Goal: Task Accomplishment & Management: Manage account settings

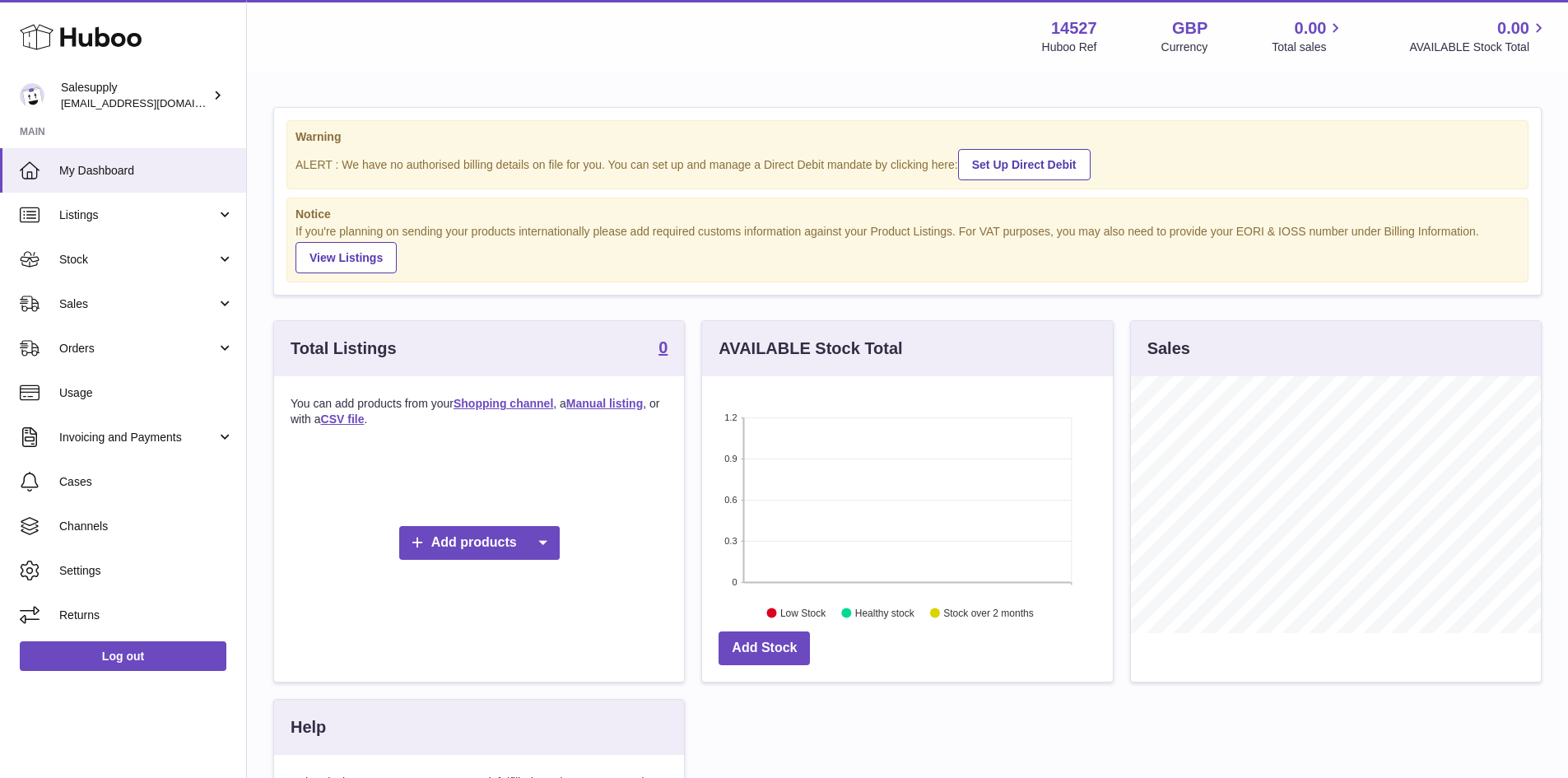
scroll to position [257, 411]
click at [214, 96] on icon at bounding box center [217, 95] width 17 height 17
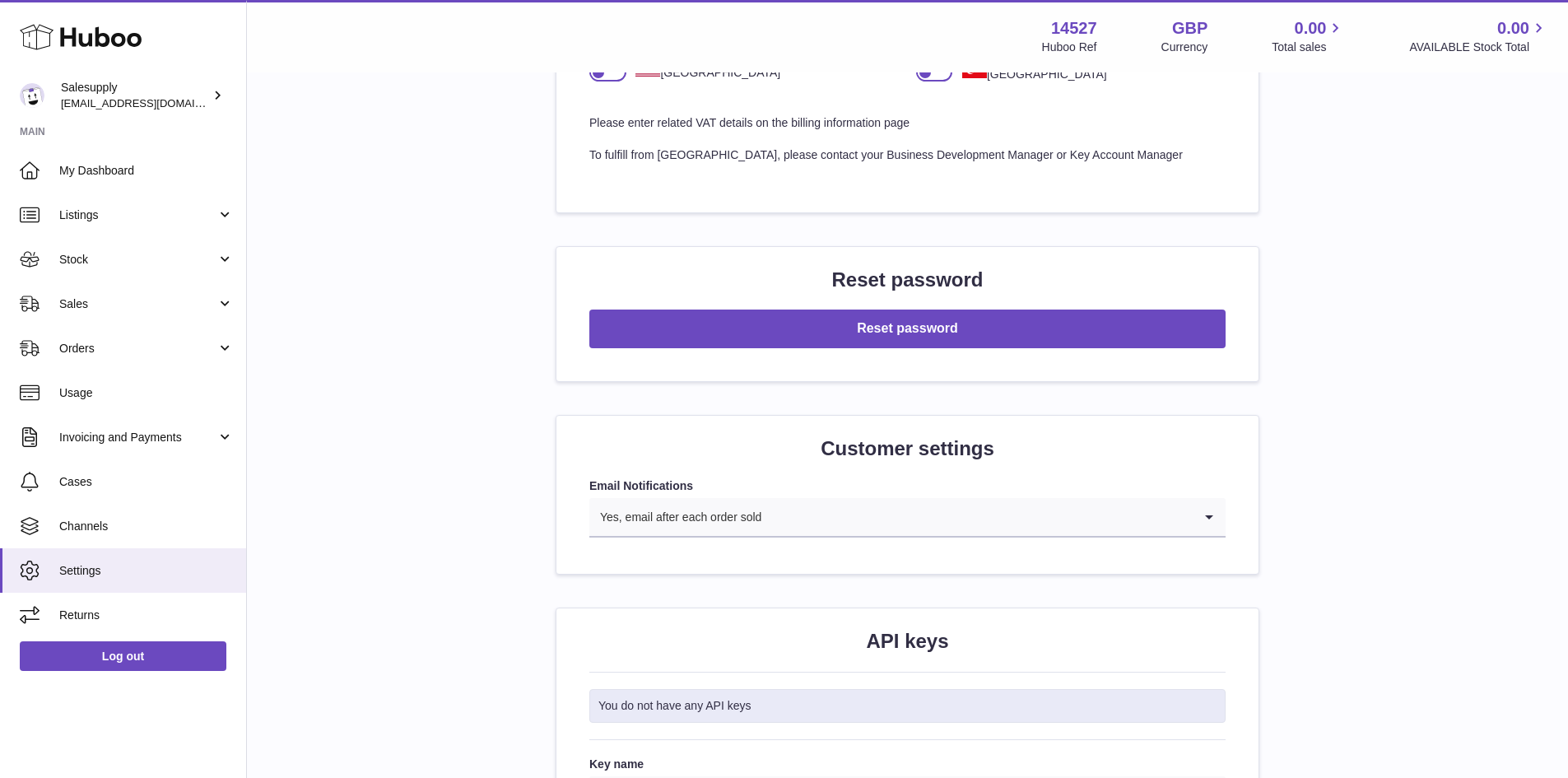
scroll to position [1317, 0]
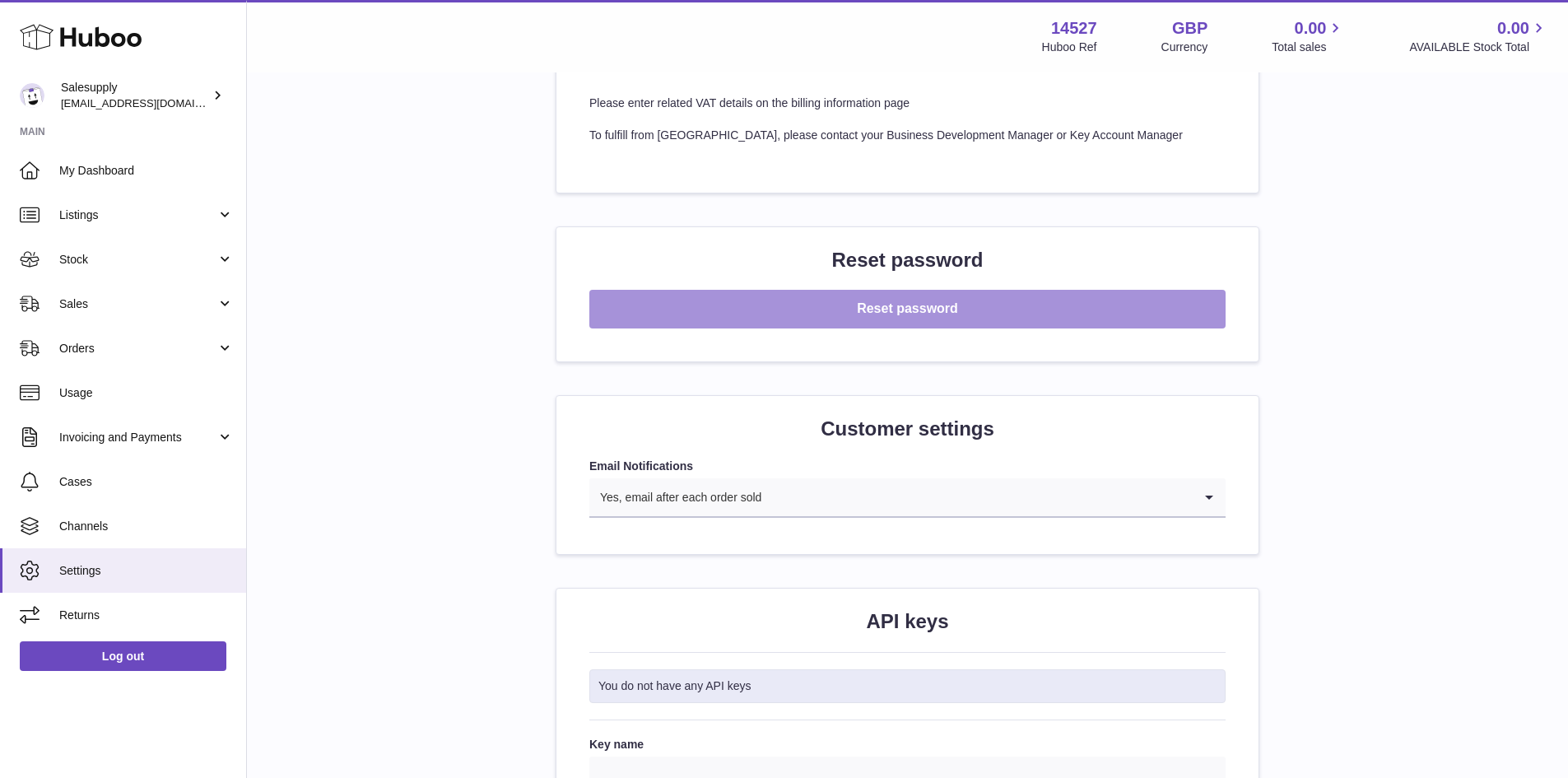
click at [877, 311] on button "Reset password" at bounding box center [907, 309] width 637 height 38
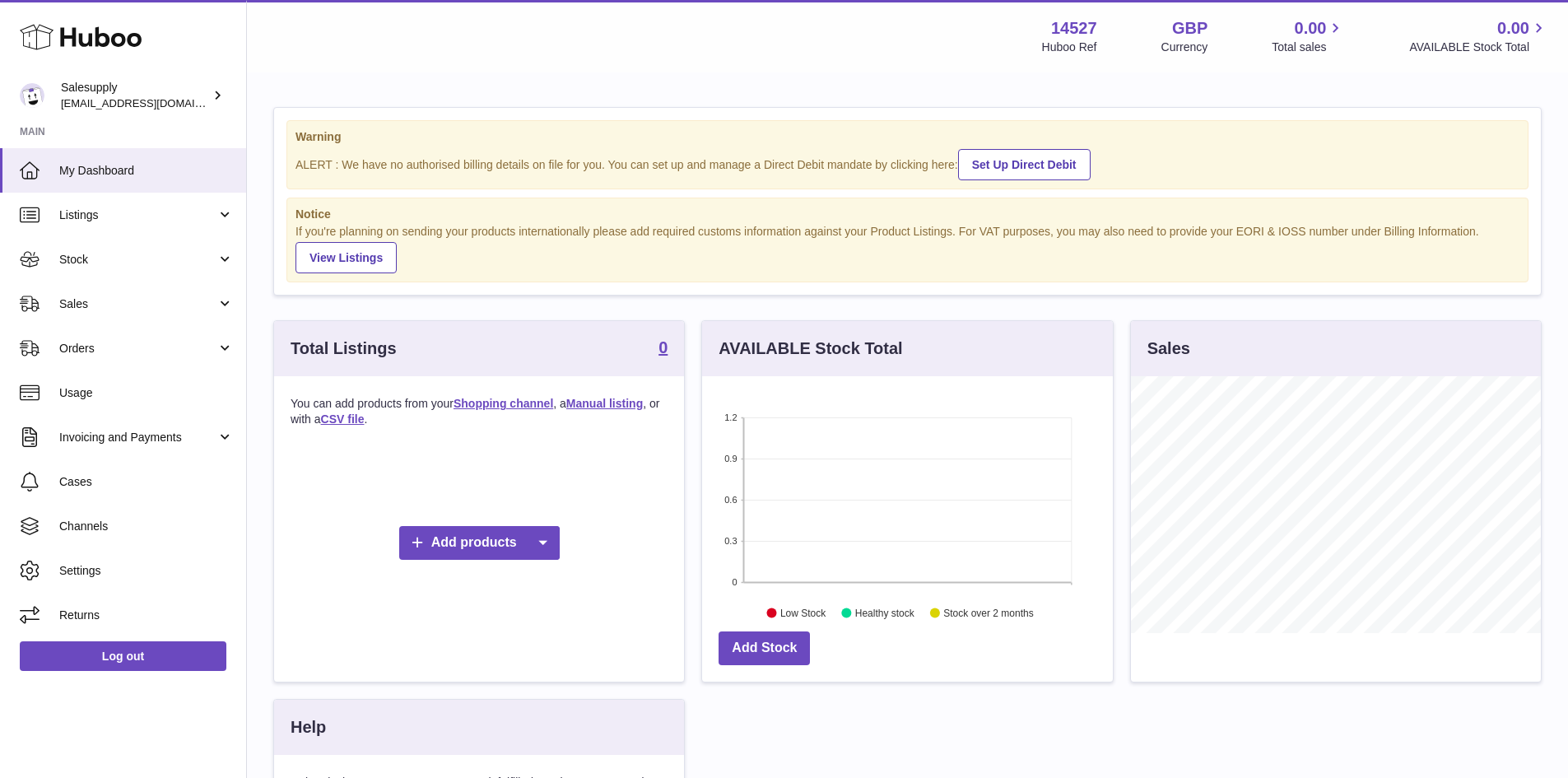
scroll to position [257, 411]
click at [86, 569] on span "Settings" at bounding box center [146, 570] width 175 height 15
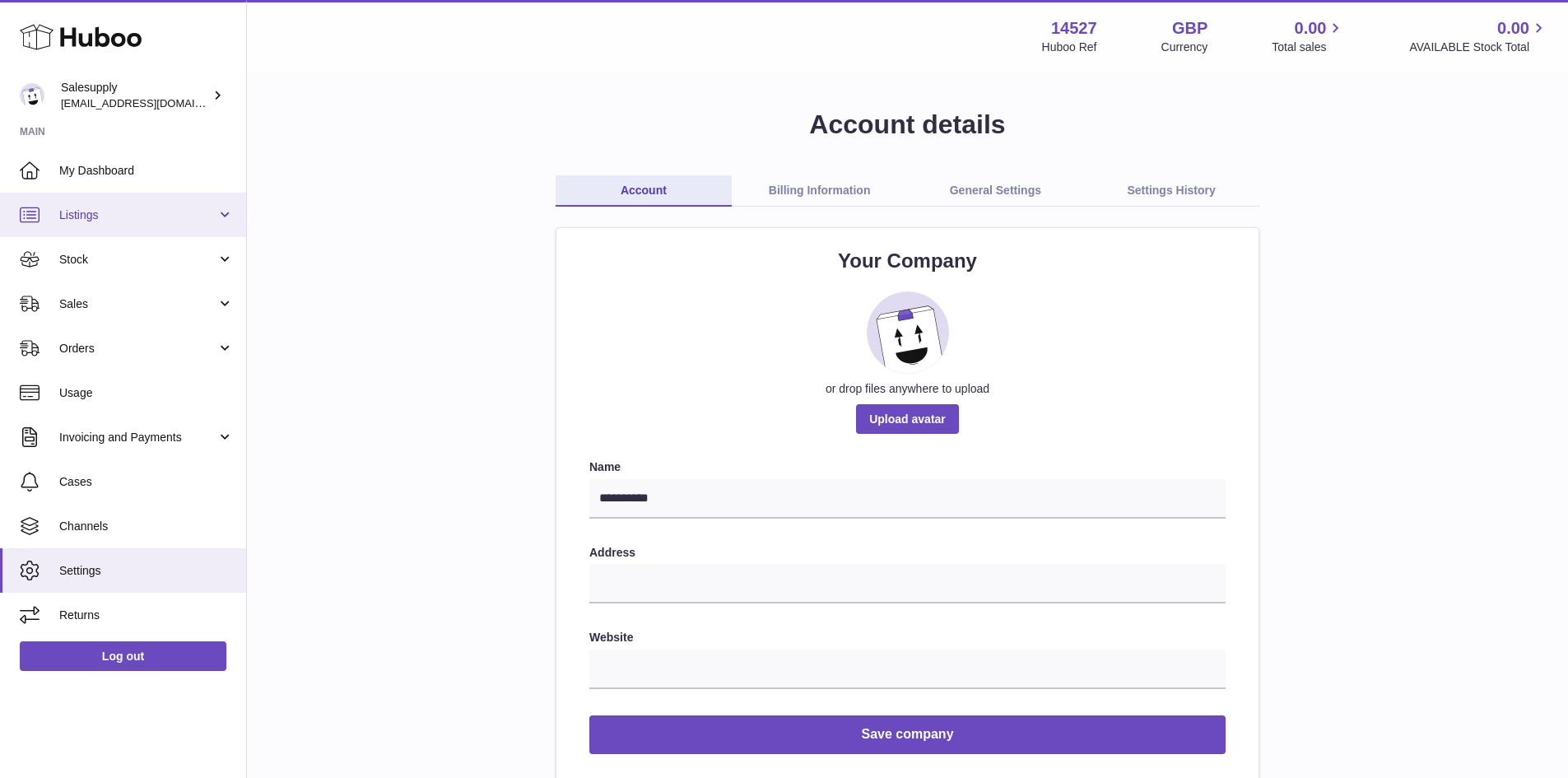
click at [193, 208] on span "Listings" at bounding box center [138, 215] width 158 height 15
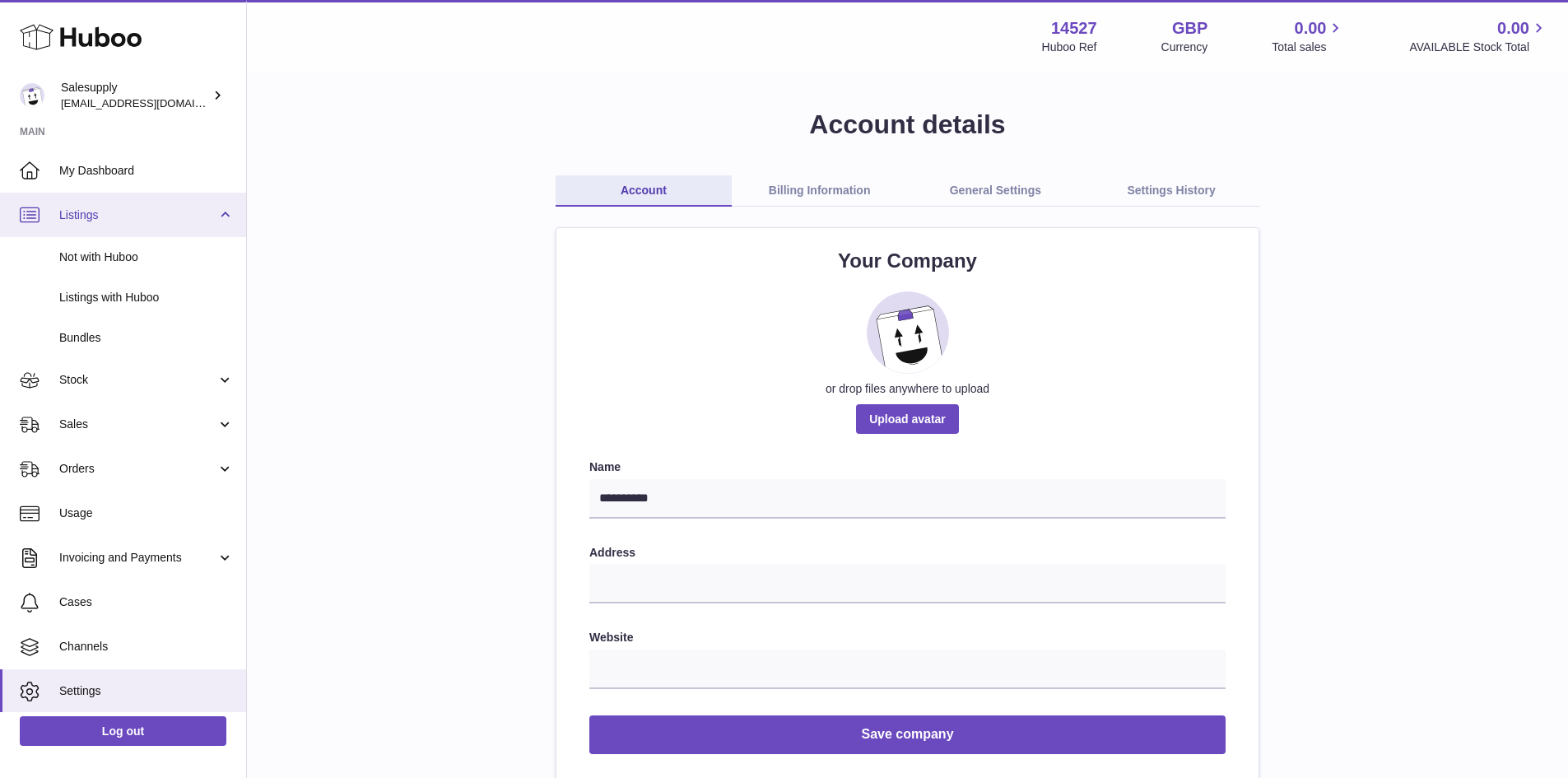
click at [193, 208] on span "Listings" at bounding box center [138, 215] width 158 height 15
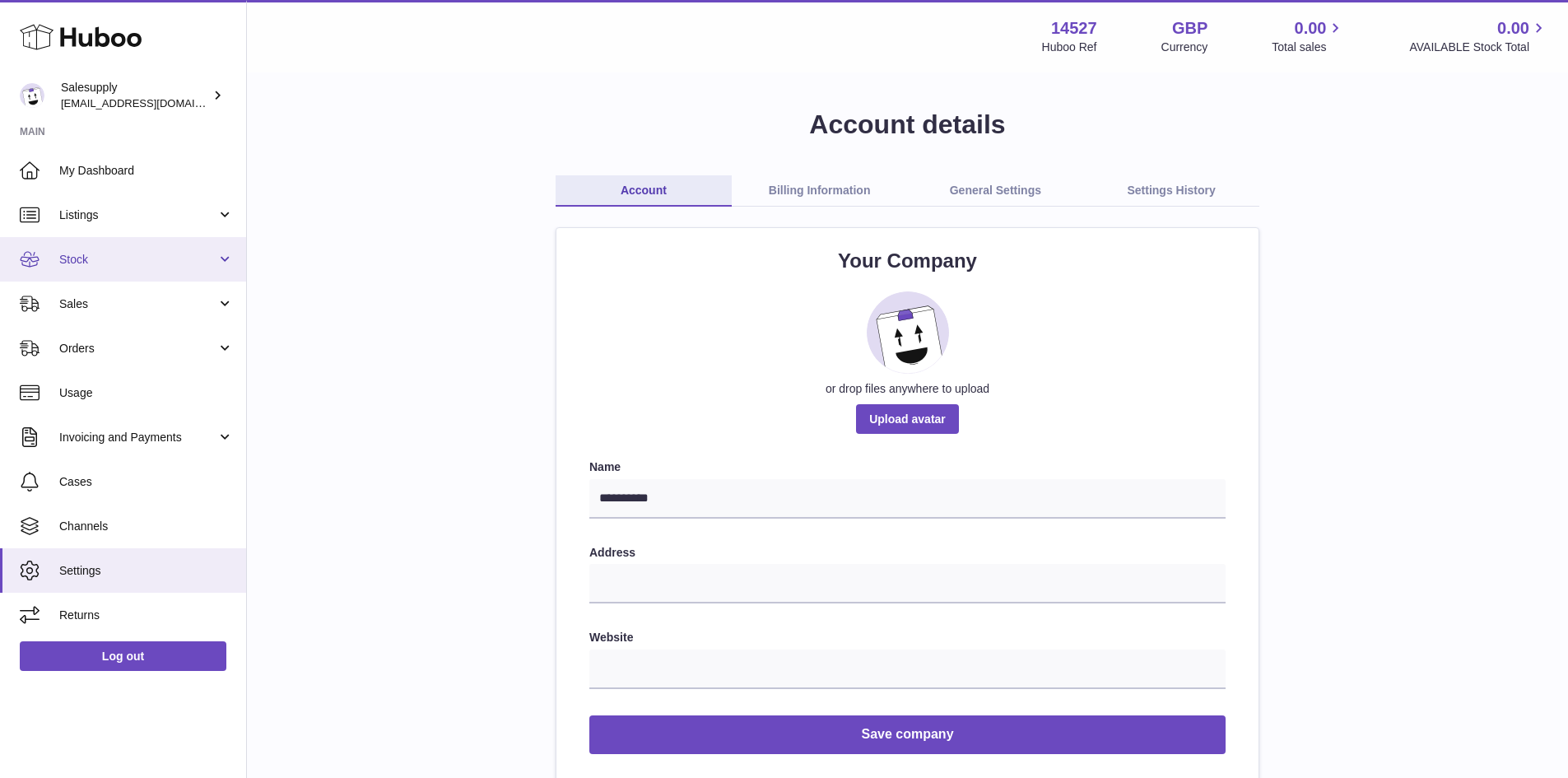
click at [196, 266] on span "Stock" at bounding box center [138, 259] width 158 height 15
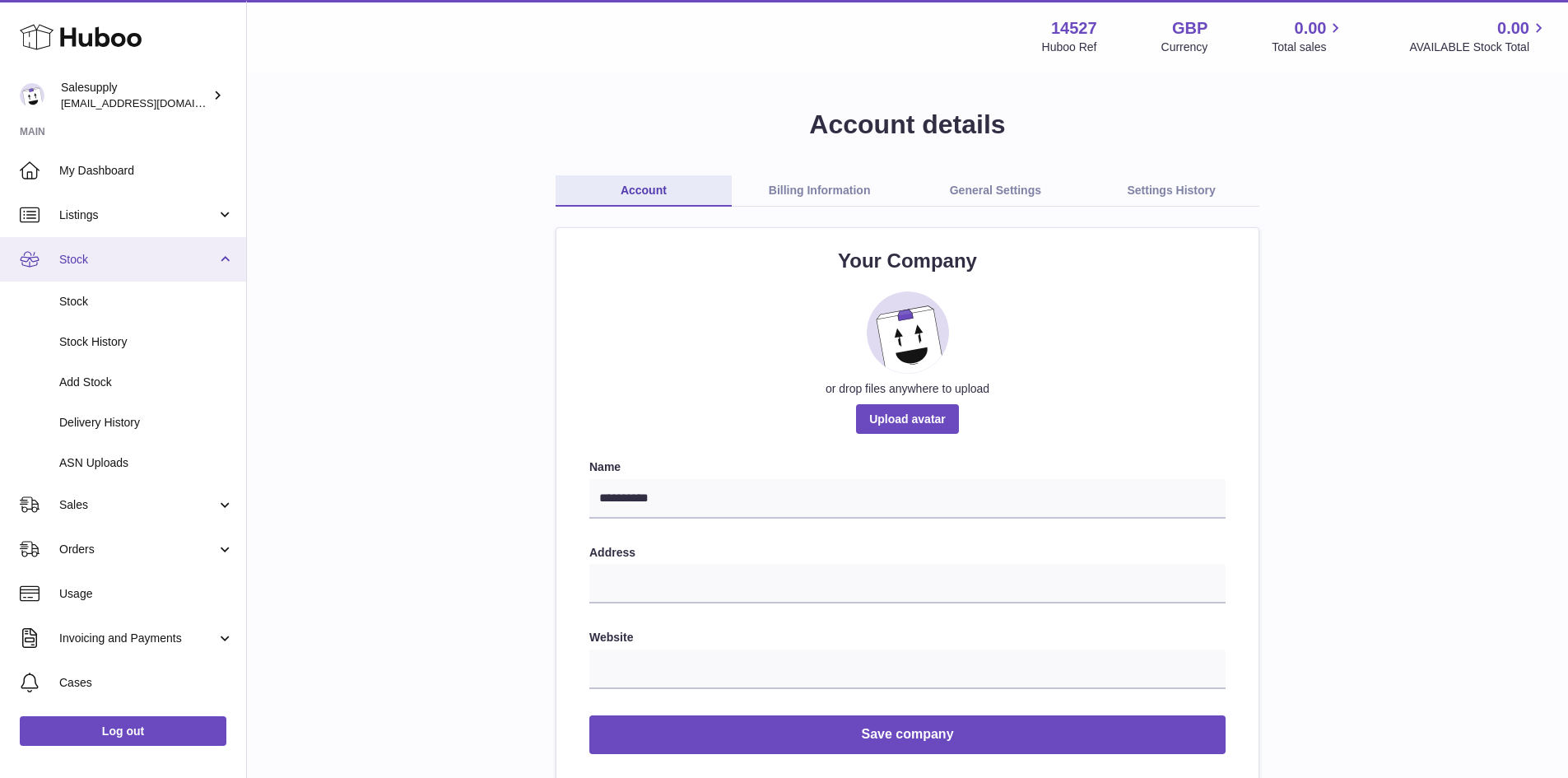
click at [196, 266] on span "Stock" at bounding box center [138, 259] width 158 height 15
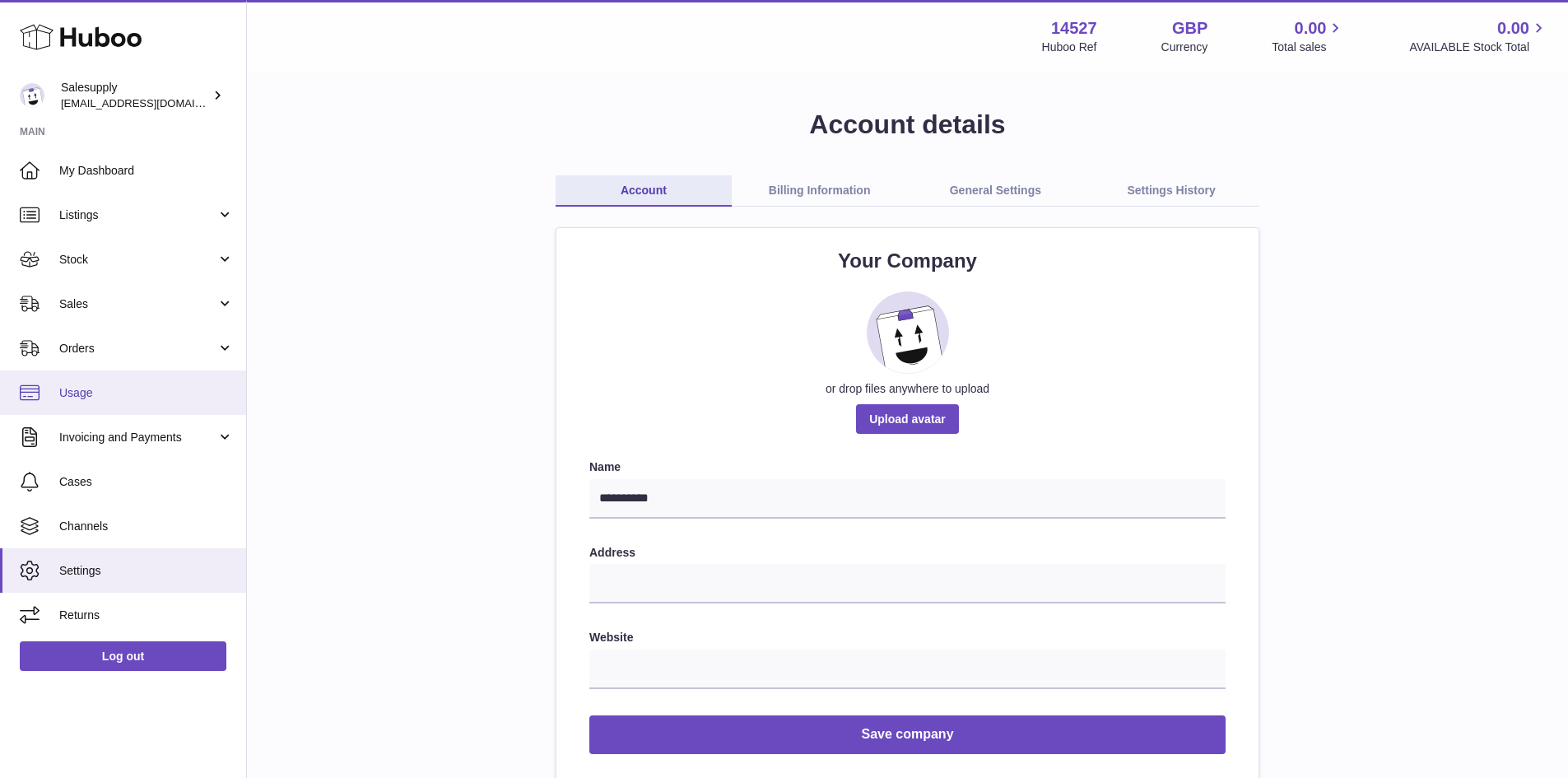
click at [150, 397] on span "Usage" at bounding box center [146, 392] width 175 height 15
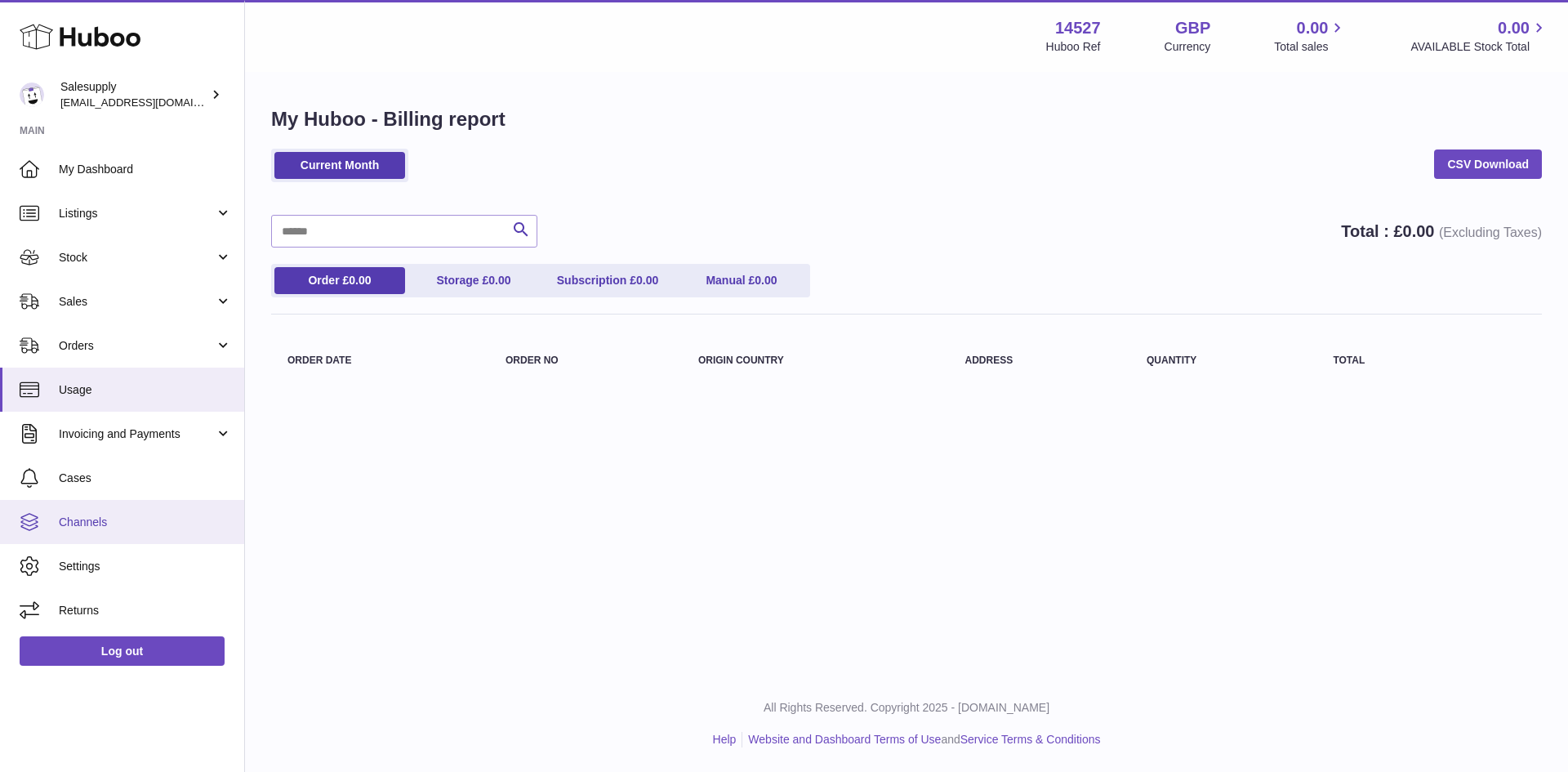
click at [114, 522] on span "Channels" at bounding box center [145, 521] width 173 height 15
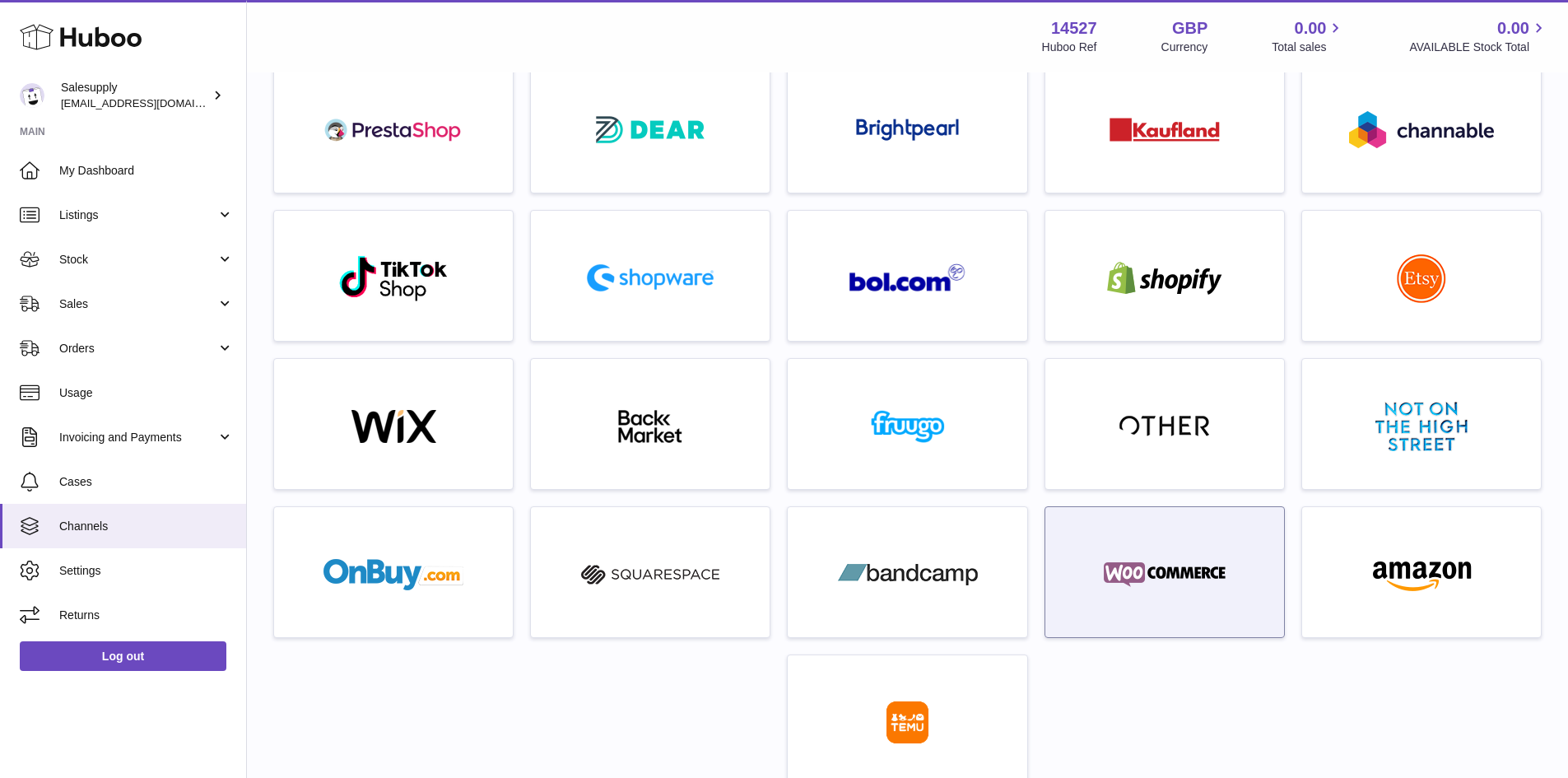
scroll to position [235, 0]
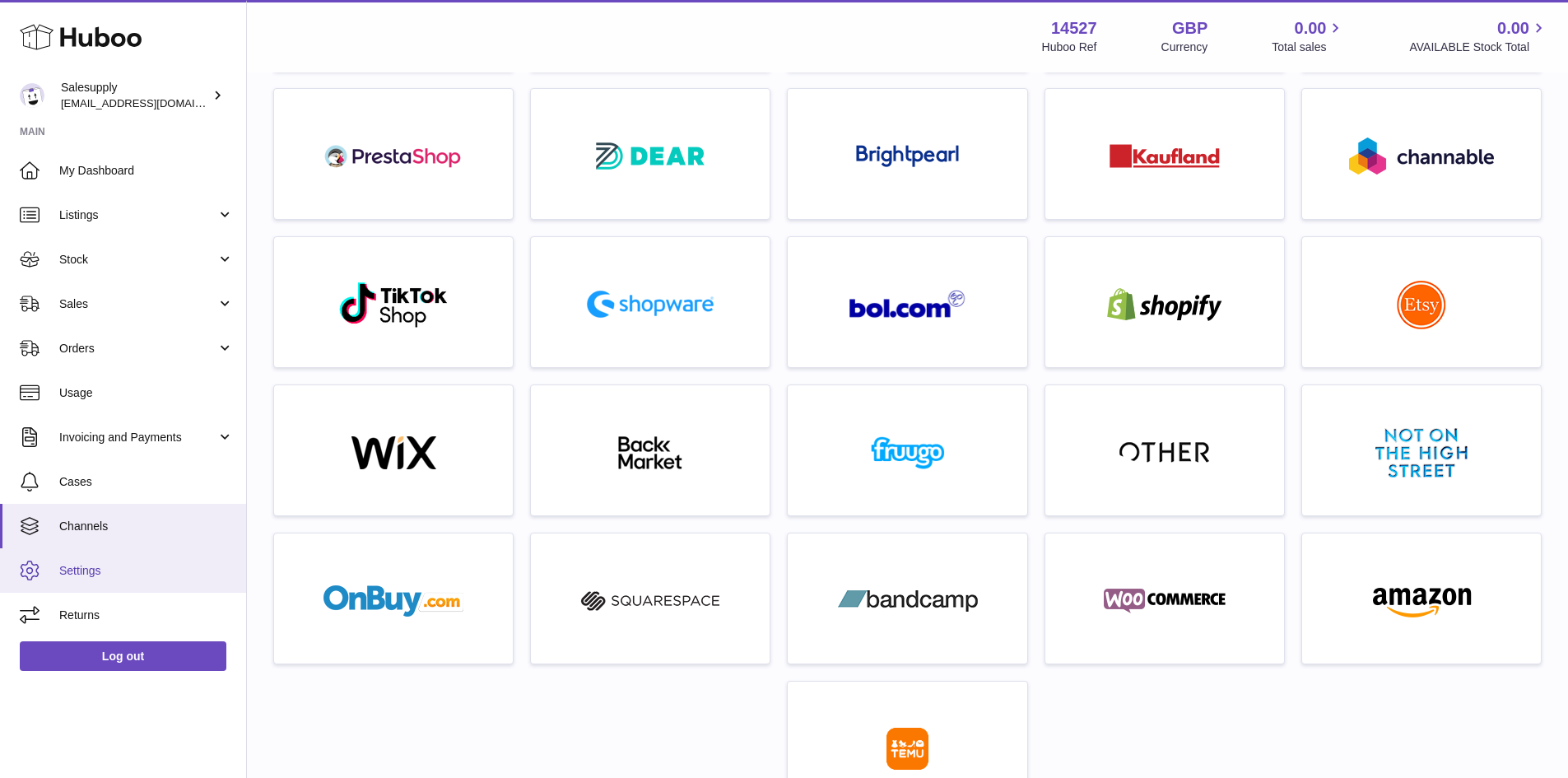
click at [87, 568] on span "Settings" at bounding box center [146, 570] width 175 height 15
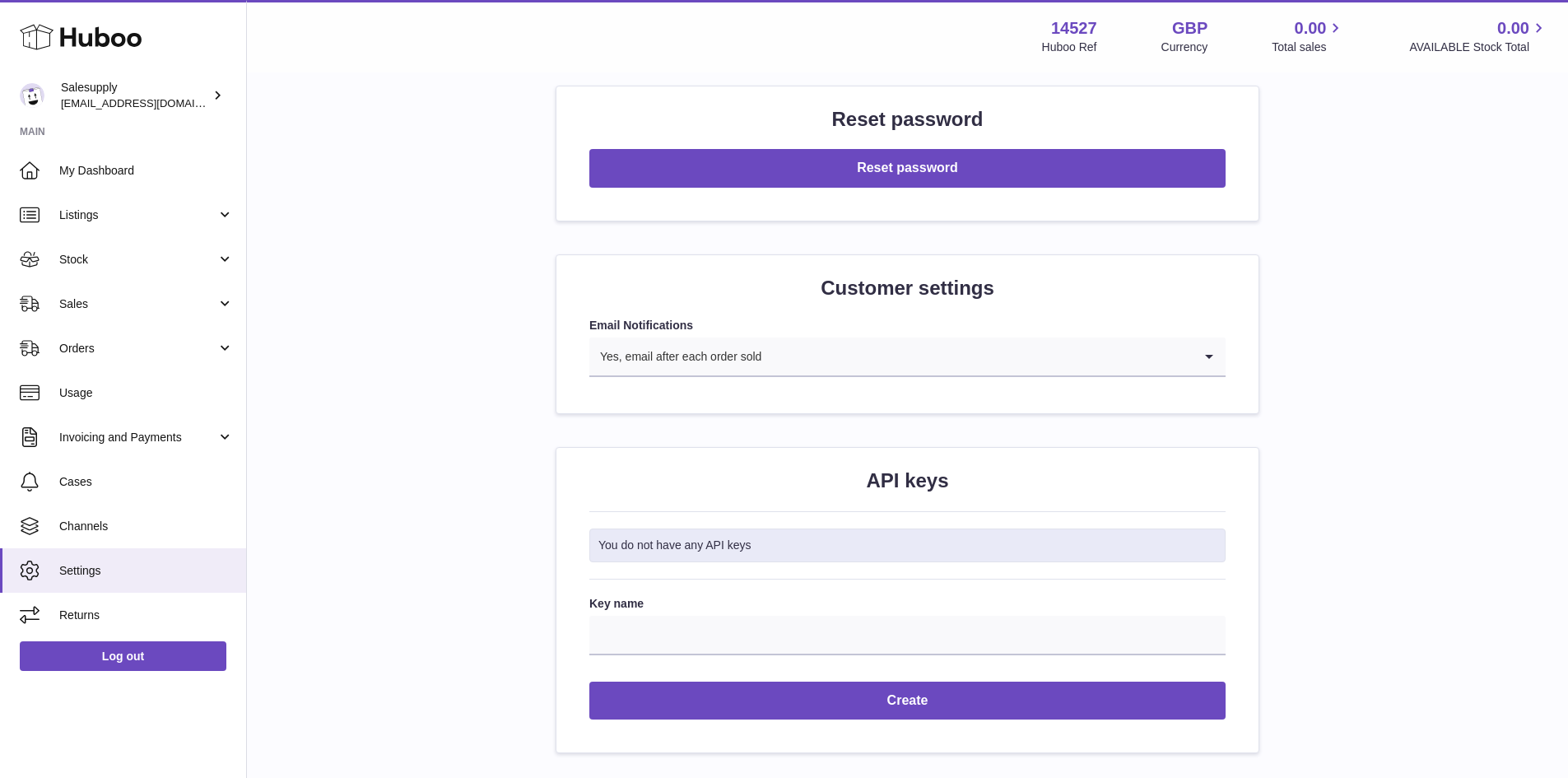
scroll to position [1563, 0]
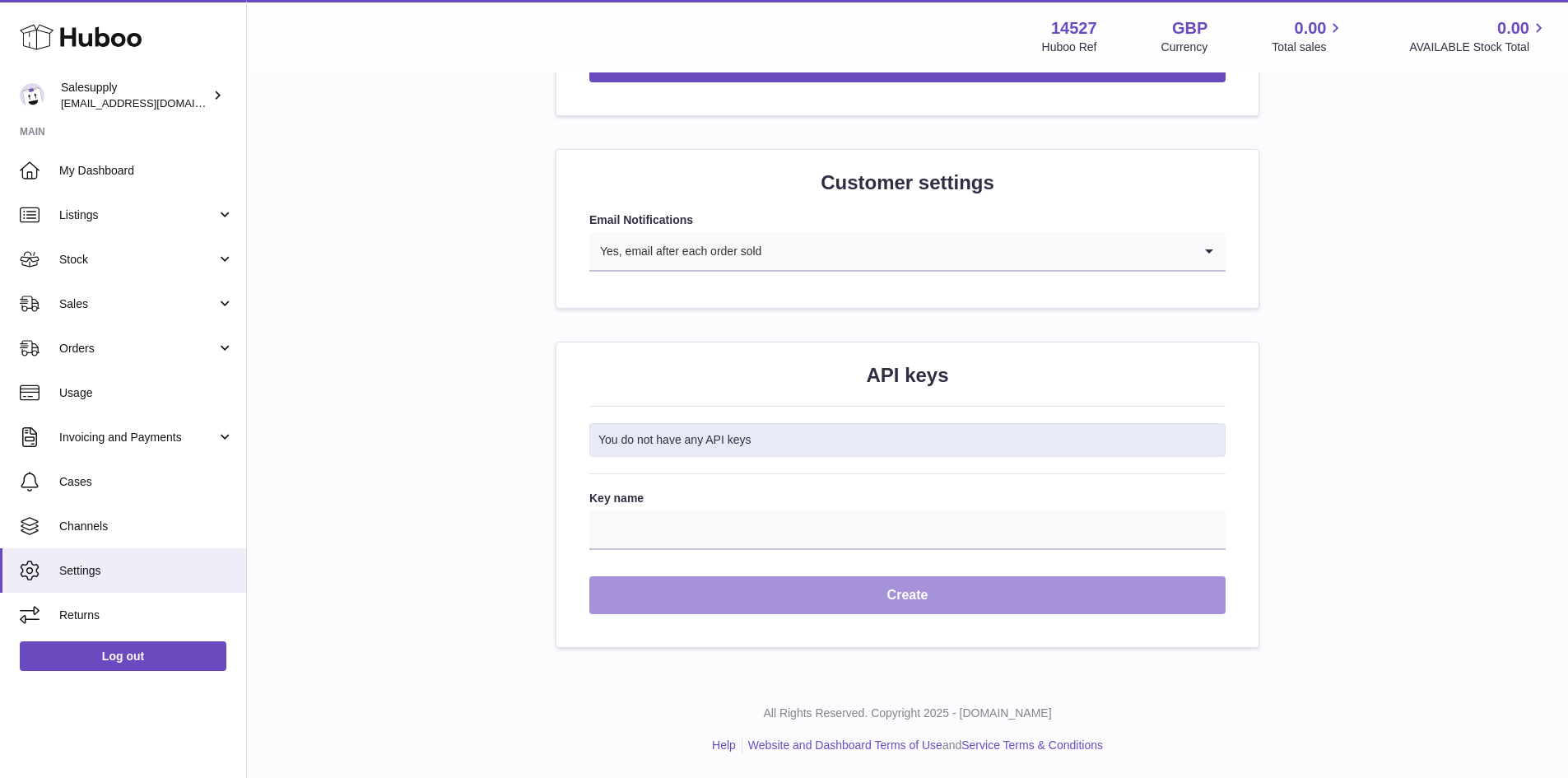
drag, startPoint x: 868, startPoint y: 594, endPoint x: 672, endPoint y: 517, distance: 210.6
click at [672, 517] on form "Key name Create" at bounding box center [907, 552] width 637 height 124
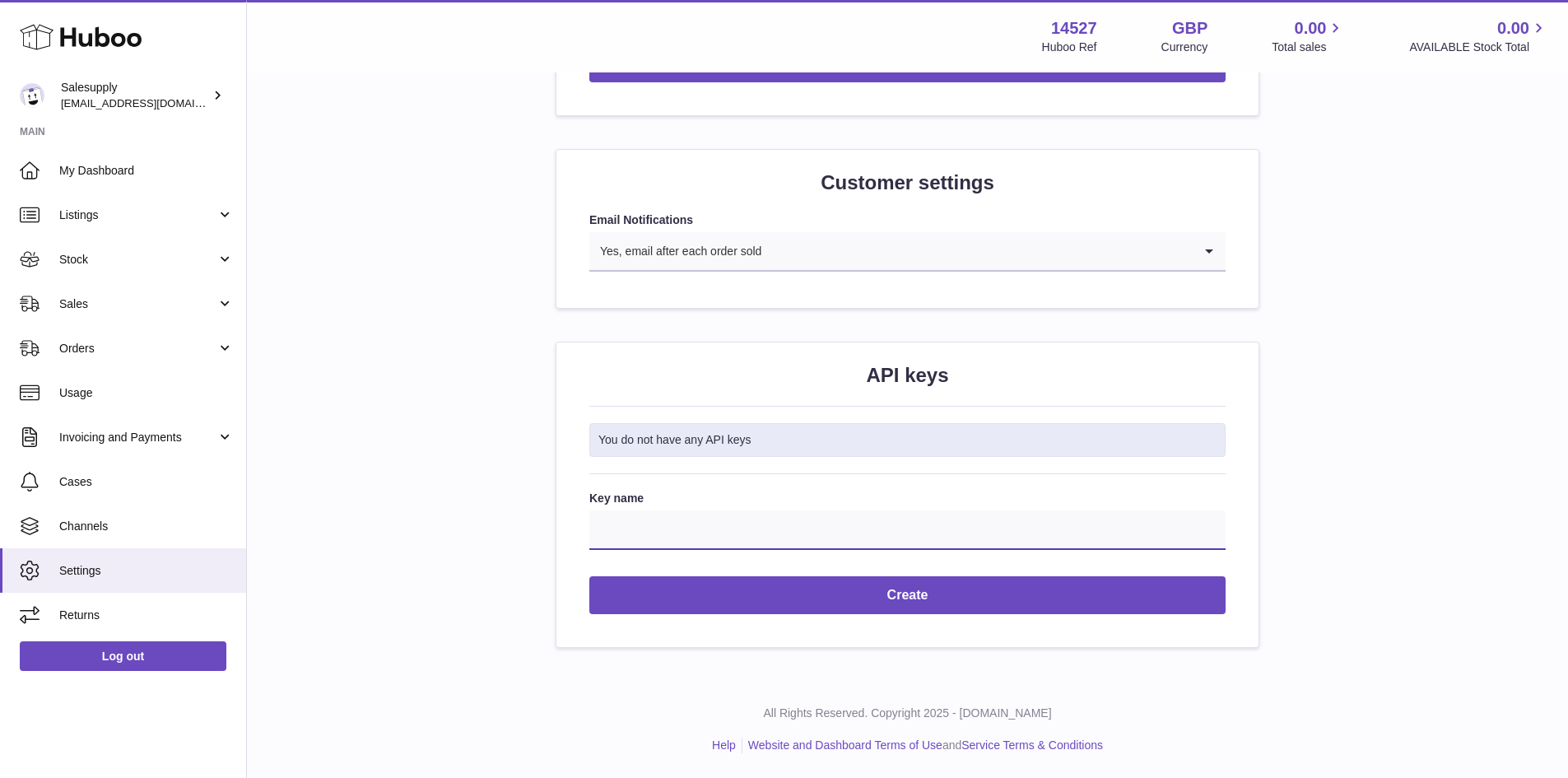
click at [681, 526] on input "Key name" at bounding box center [907, 530] width 637 height 39
click at [640, 525] on input "**********" at bounding box center [907, 530] width 637 height 39
click at [696, 526] on input "**********" at bounding box center [907, 530] width 637 height 39
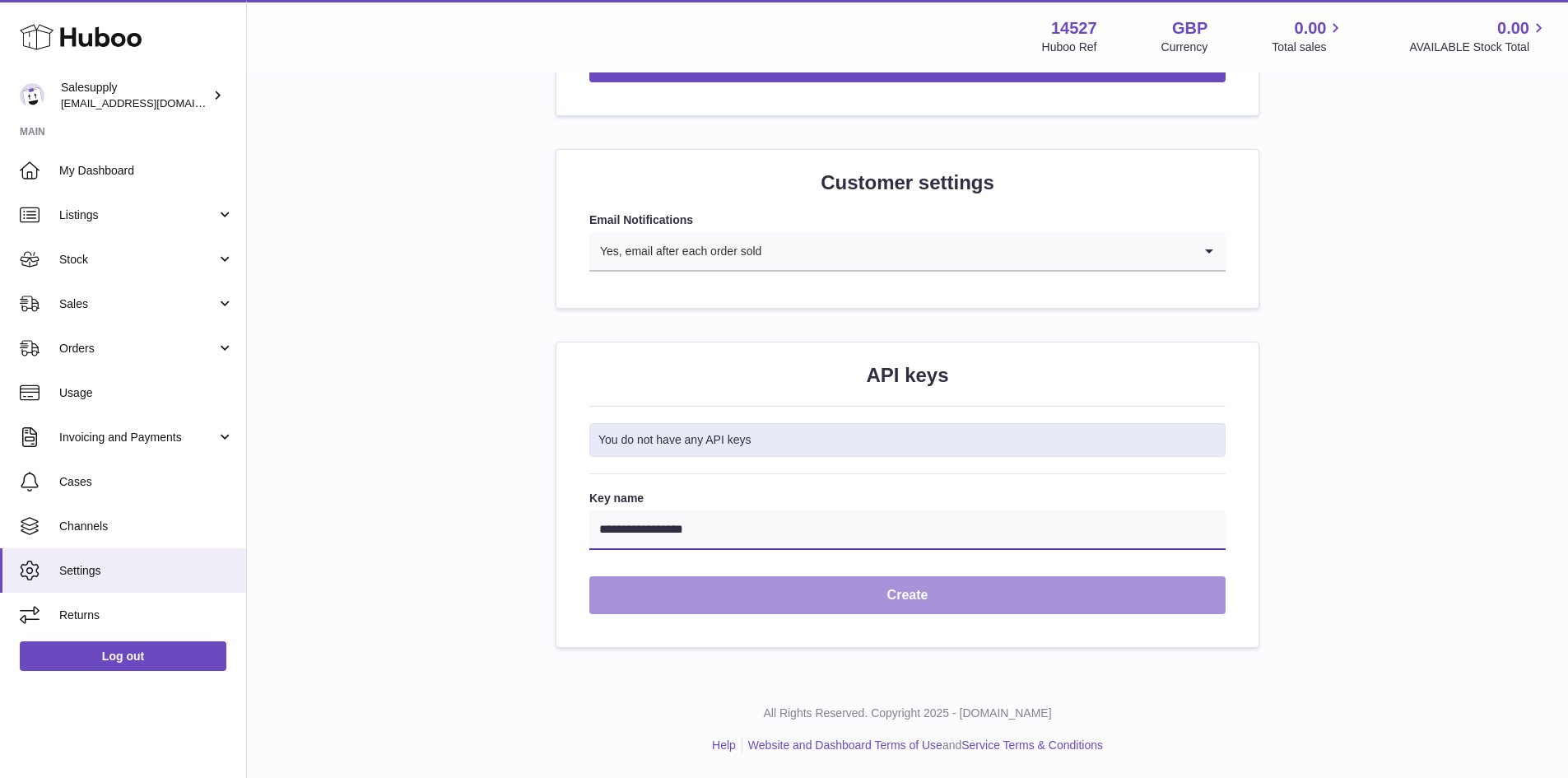
type input "**********"
click at [750, 595] on button "Create" at bounding box center [907, 594] width 637 height 38
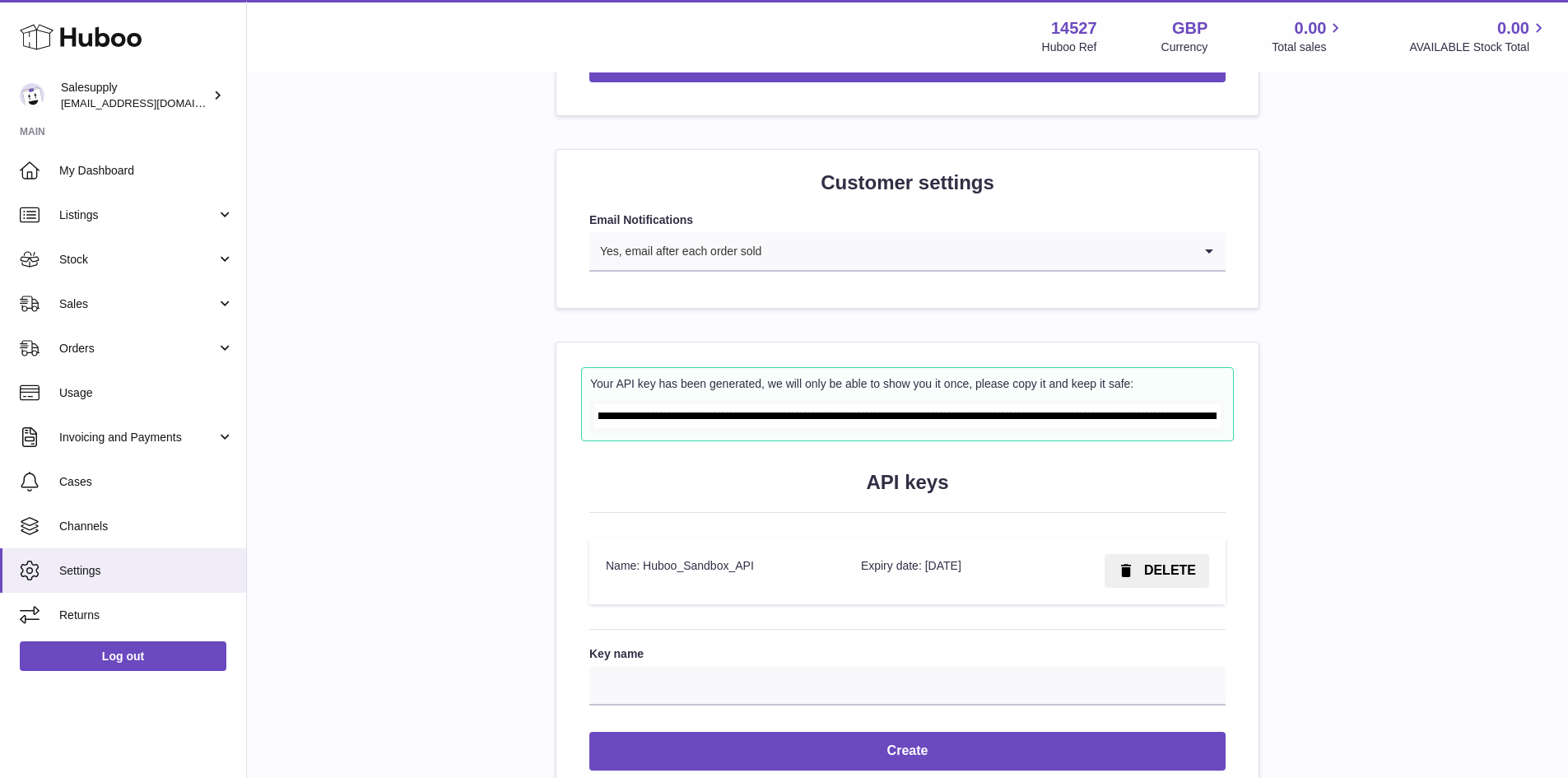
scroll to position [0, 3376]
drag, startPoint x: 599, startPoint y: 416, endPoint x: 1256, endPoint y: 419, distance: 657.0
click at [1256, 419] on div "Your API key has been generated, we will only be able to show you it once, plea…" at bounding box center [908, 572] width 704 height 463
click at [1152, 419] on input "**********" at bounding box center [908, 415] width 627 height 24
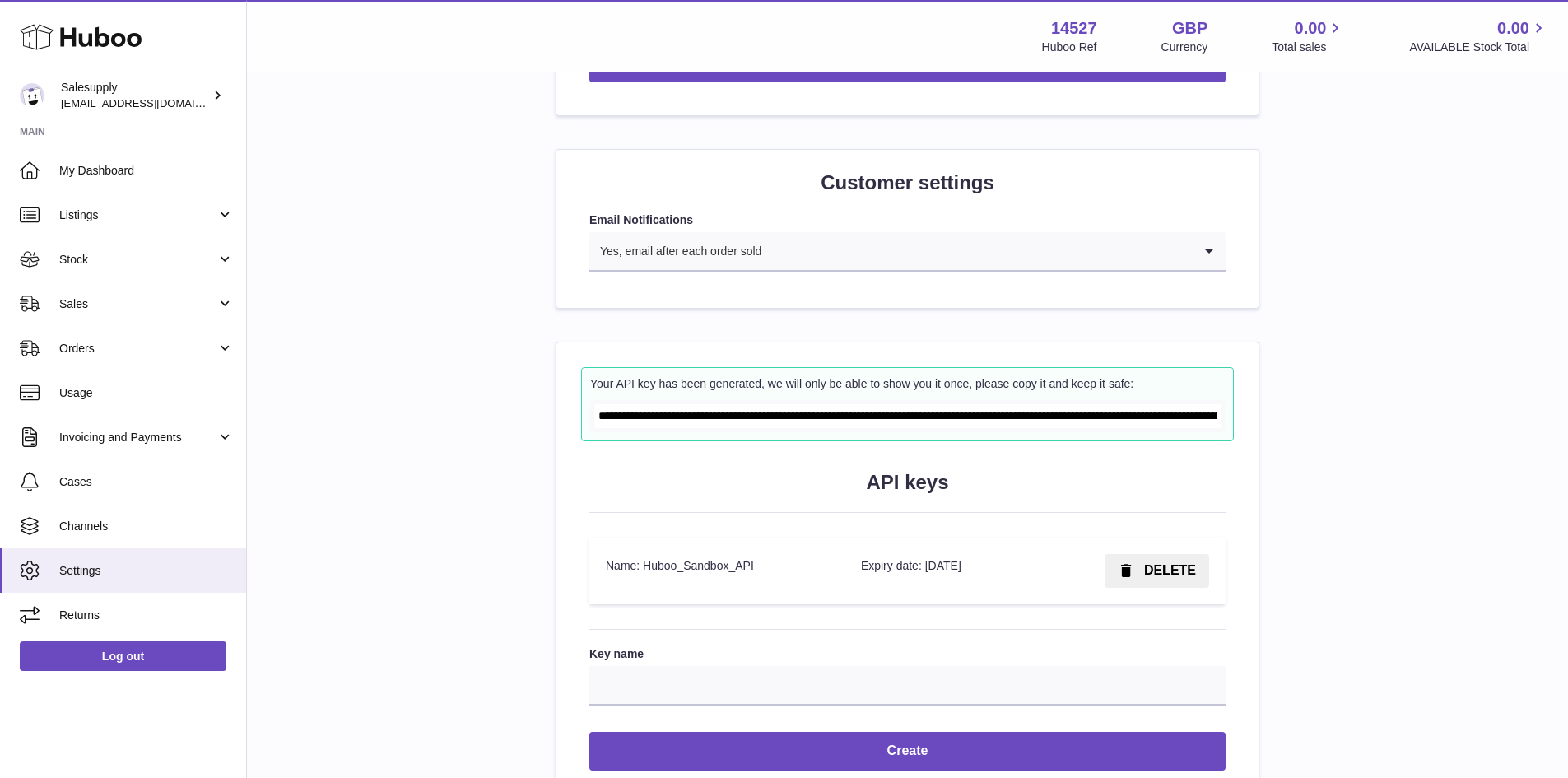
click at [1017, 454] on div "API keys API keys Key Name Action Name: Huboo_Sandbox_API Expiry date: [DATE] D…" at bounding box center [907, 626] width 702 height 354
click at [1022, 419] on input "**********" at bounding box center [908, 415] width 627 height 24
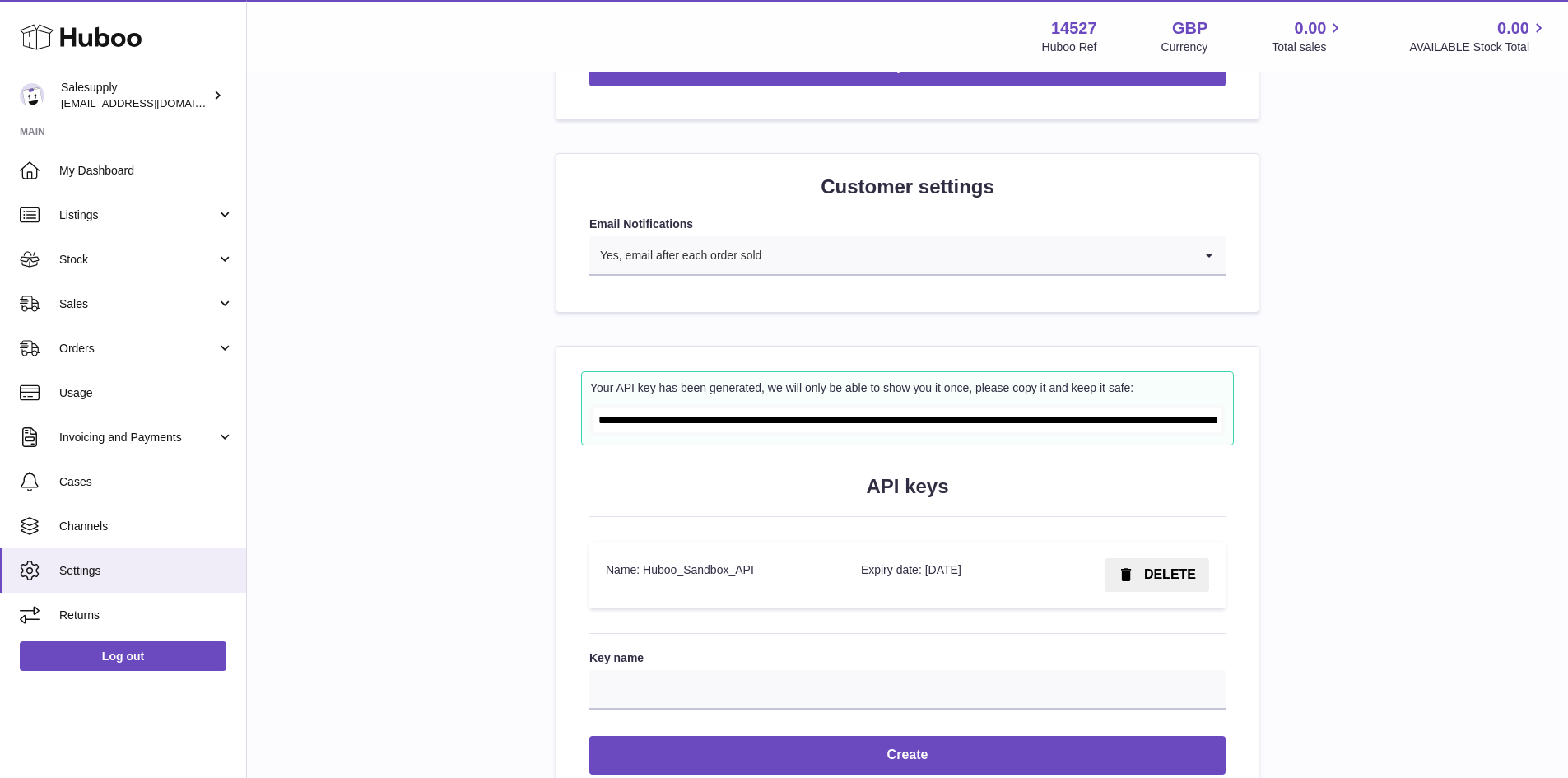
scroll to position [1143, 0]
